Goal: Transaction & Acquisition: Subscribe to service/newsletter

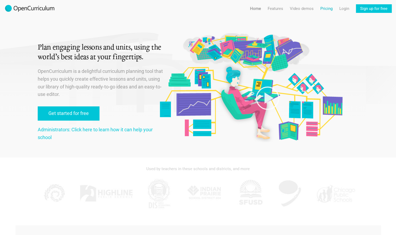
click at [328, 8] on link "Pricing" at bounding box center [326, 8] width 12 height 9
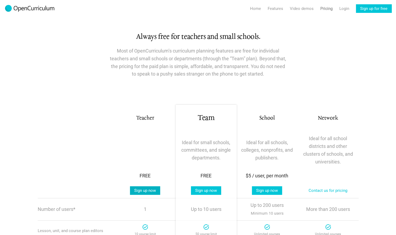
click at [142, 189] on link "Sign up now" at bounding box center [145, 190] width 30 height 9
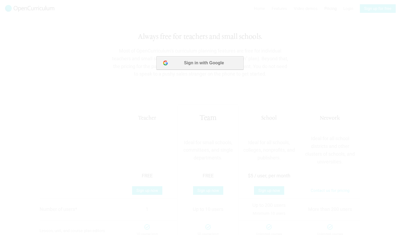
click at [207, 63] on button "Sign in with Google" at bounding box center [200, 62] width 87 height 13
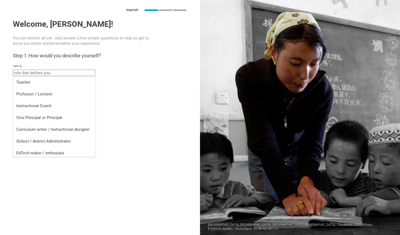
click at [42, 73] on input "text" at bounding box center [54, 73] width 82 height 6
click at [58, 79] on div "Teacher" at bounding box center [54, 81] width 76 height 5
type input "Teacher"
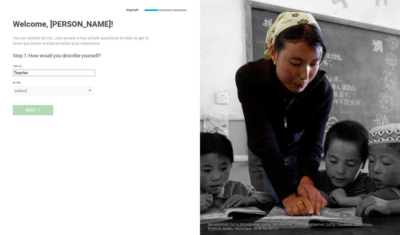
click at [46, 92] on div "school" at bounding box center [45, 90] width 61 height 5
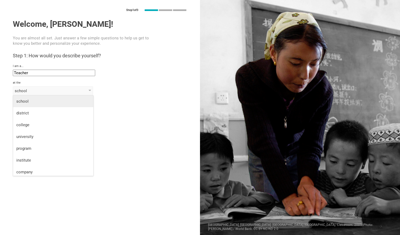
click at [45, 105] on li "school" at bounding box center [53, 101] width 80 height 12
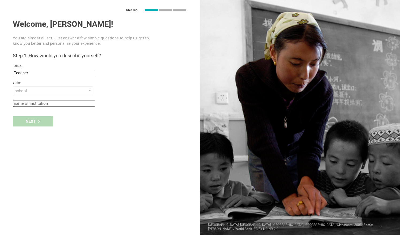
click at [45, 105] on input "text" at bounding box center [54, 103] width 82 height 6
type input "[GEOGRAPHIC_DATA]"
click at [39, 120] on icon at bounding box center [38, 121] width 3 height 3
type input "[GEOGRAPHIC_DATA], [US_STATE]"
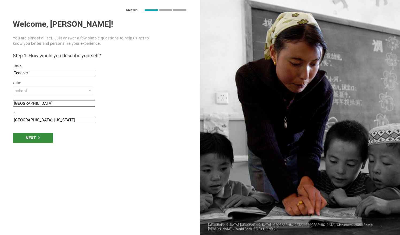
click at [32, 139] on div "Next" at bounding box center [33, 138] width 40 height 10
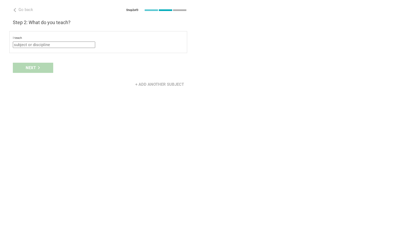
click at [30, 44] on input "text" at bounding box center [54, 44] width 82 height 6
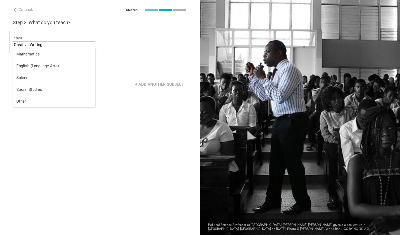
click at [115, 71] on div "Next" at bounding box center [100, 67] width 200 height 17
click at [39, 67] on icon at bounding box center [39, 67] width 2 height 3
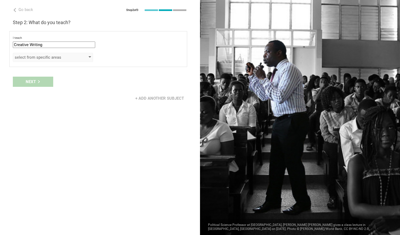
click at [35, 58] on div "select from specific areas" at bounding box center [45, 57] width 61 height 5
click at [91, 58] on div "select from specific areas" at bounding box center [53, 57] width 80 height 9
click at [86, 57] on div "select from specific areas" at bounding box center [53, 57] width 80 height 9
click at [55, 55] on div "select from specific areas" at bounding box center [45, 57] width 61 height 5
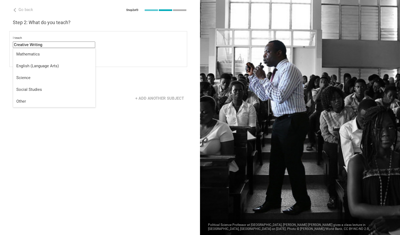
click at [66, 46] on input "Creative Writing" at bounding box center [54, 44] width 82 height 6
click at [58, 100] on div "Other" at bounding box center [54, 100] width 76 height 5
type input "Other"
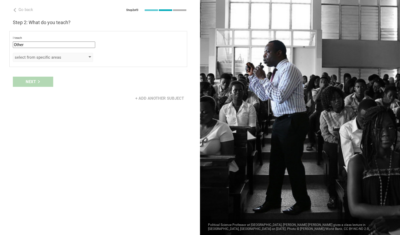
click at [77, 57] on div "select from specific areas" at bounding box center [53, 57] width 80 height 9
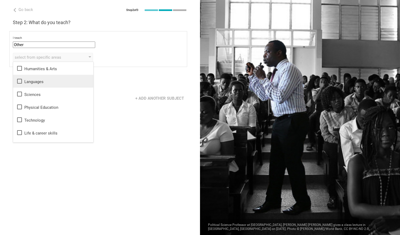
click at [18, 80] on icon at bounding box center [19, 81] width 6 height 6
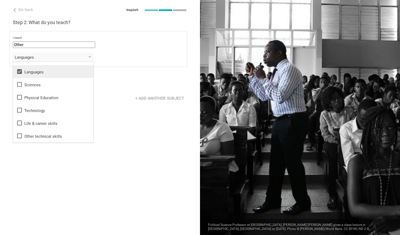
click at [60, 149] on div "Go back Step 2 of 3 Welcome, [PERSON_NAME]! You are almost all set. Just answer…" at bounding box center [100, 117] width 200 height 235
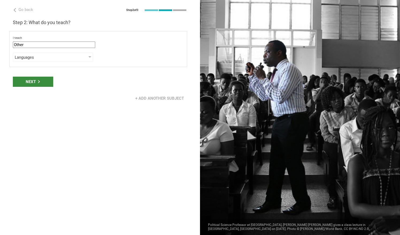
click at [39, 81] on icon at bounding box center [39, 81] width 2 height 3
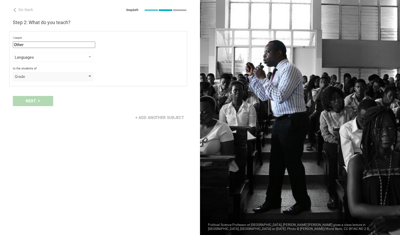
click at [39, 78] on div "Grade" at bounding box center [45, 76] width 61 height 5
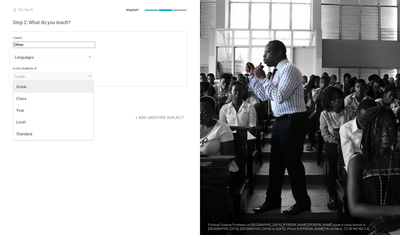
click at [51, 88] on div "Grade" at bounding box center [53, 86] width 74 height 5
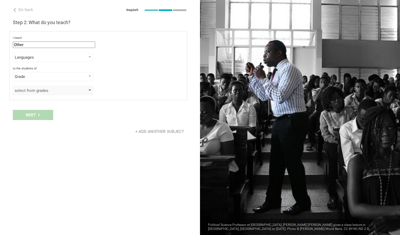
click at [50, 91] on div "select from grades" at bounding box center [45, 90] width 61 height 5
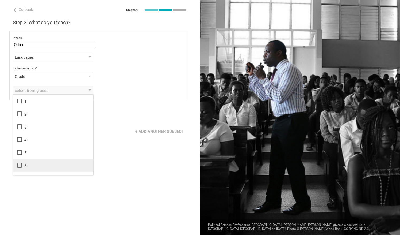
click at [34, 164] on div "6" at bounding box center [53, 165] width 74 height 6
click at [103, 166] on div "Go back Step 2 of 3 Welcome, [PERSON_NAME]! You are almost all set. Just answer…" at bounding box center [100, 117] width 200 height 235
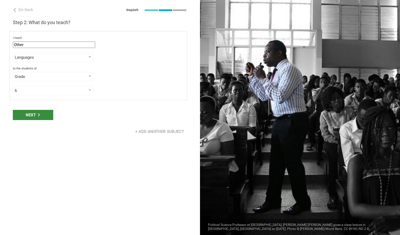
click at [40, 116] on div "Next" at bounding box center [33, 115] width 40 height 10
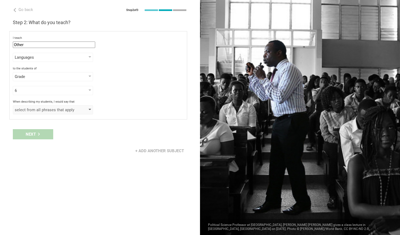
click at [57, 107] on div "select from all phrases that apply" at bounding box center [45, 109] width 61 height 5
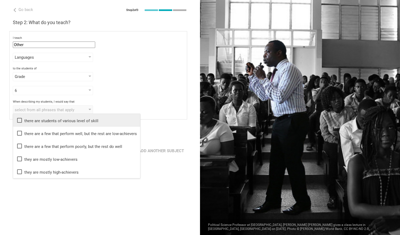
click at [22, 121] on icon at bounding box center [19, 120] width 5 height 5
click at [64, 194] on div "Go back Step 2 of 3 Welcome, [PERSON_NAME]! You are almost all set. Just answer…" at bounding box center [100, 117] width 200 height 235
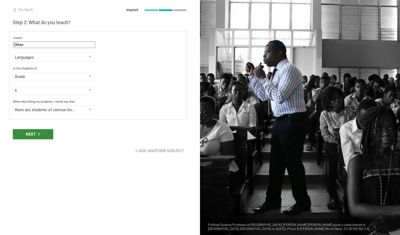
click at [37, 134] on div "Next" at bounding box center [33, 134] width 40 height 10
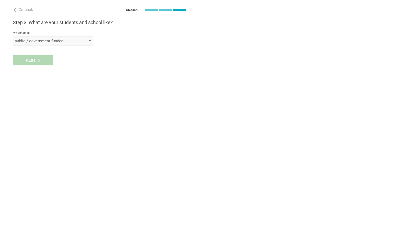
click at [40, 42] on div "public / government-funded" at bounding box center [45, 40] width 61 height 5
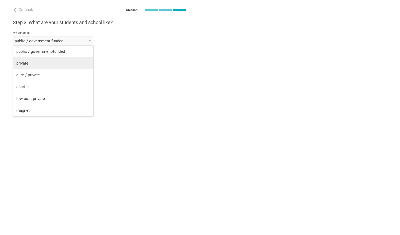
click at [46, 68] on li "private" at bounding box center [53, 63] width 80 height 12
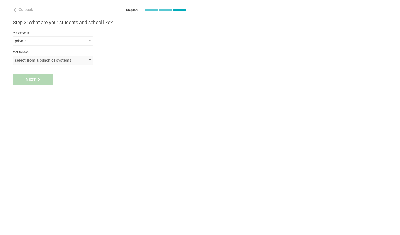
click at [45, 61] on div "select from a bunch of systems" at bounding box center [45, 60] width 61 height 5
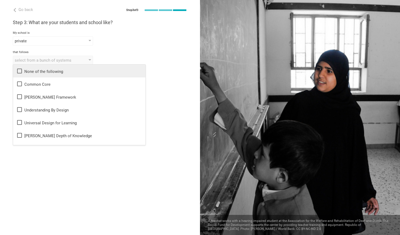
click at [21, 69] on icon at bounding box center [19, 71] width 6 height 6
click at [41, 148] on div "Go back Step 3 of 3 Welcome, [PERSON_NAME]! You are almost all set. Just answer…" at bounding box center [100, 117] width 200 height 235
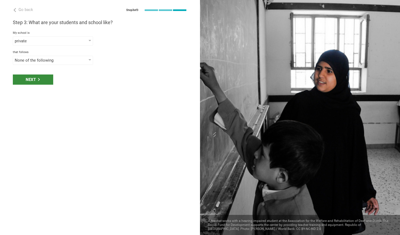
click at [32, 81] on div "Next" at bounding box center [33, 79] width 40 height 10
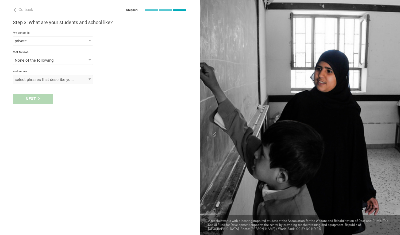
click at [33, 78] on div "select phrases that describe your student population" at bounding box center [45, 79] width 61 height 5
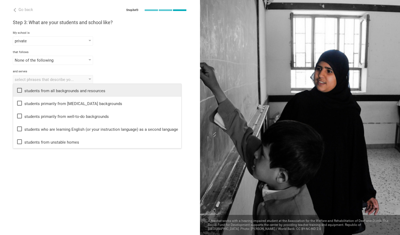
click at [36, 92] on div "students from all backgrounds and resources" at bounding box center [97, 90] width 162 height 6
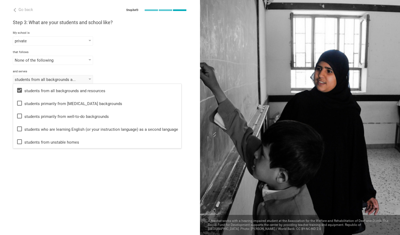
click at [40, 158] on div "Go back Step 3 of 3 Welcome, [PERSON_NAME]! You are almost all set. Just answer…" at bounding box center [100, 117] width 200 height 235
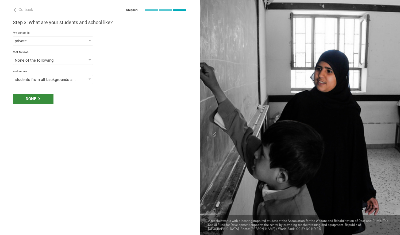
click at [35, 98] on div "Done" at bounding box center [33, 99] width 41 height 10
